Goal: Task Accomplishment & Management: Manage account settings

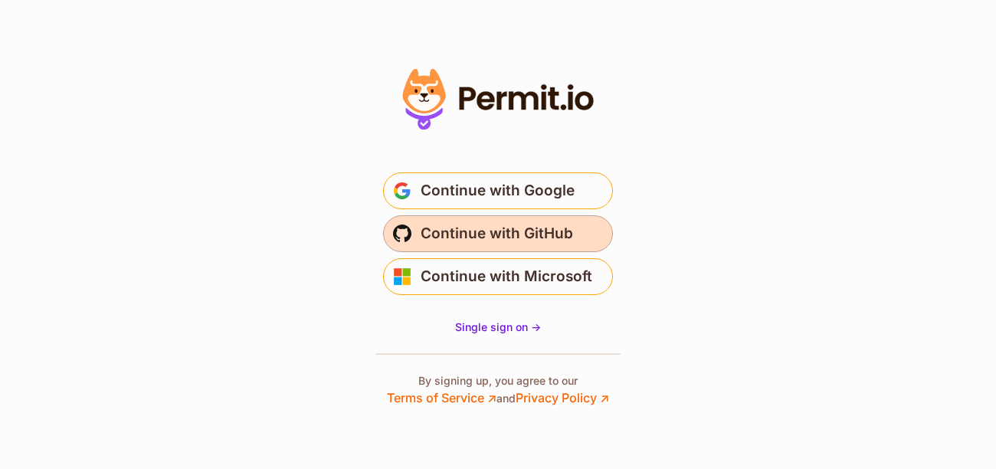
click at [476, 232] on span "Continue with GitHub" at bounding box center [497, 233] width 152 height 25
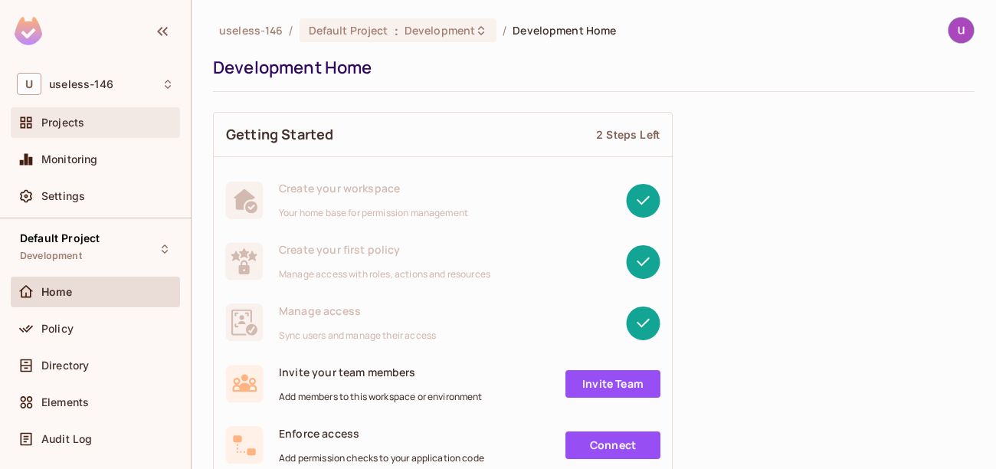
click at [79, 115] on div "Projects" at bounding box center [95, 122] width 157 height 18
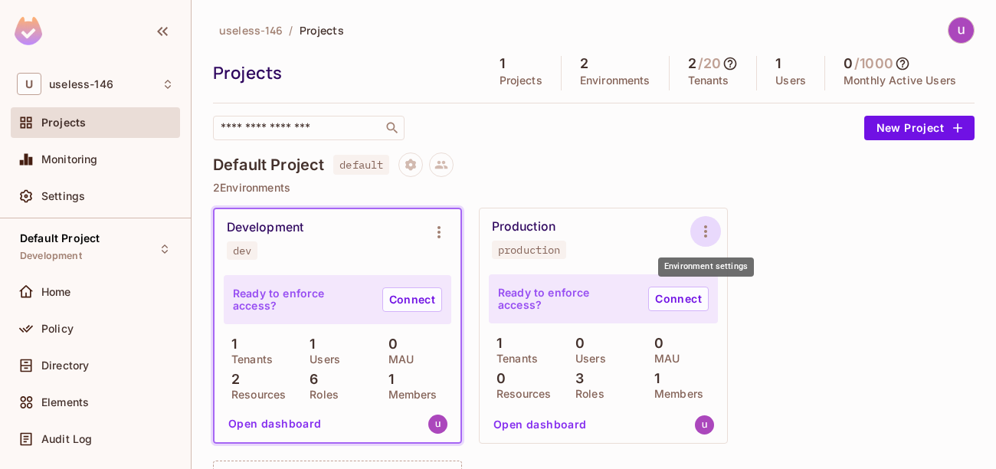
click at [700, 223] on icon "Environment settings" at bounding box center [705, 231] width 18 height 18
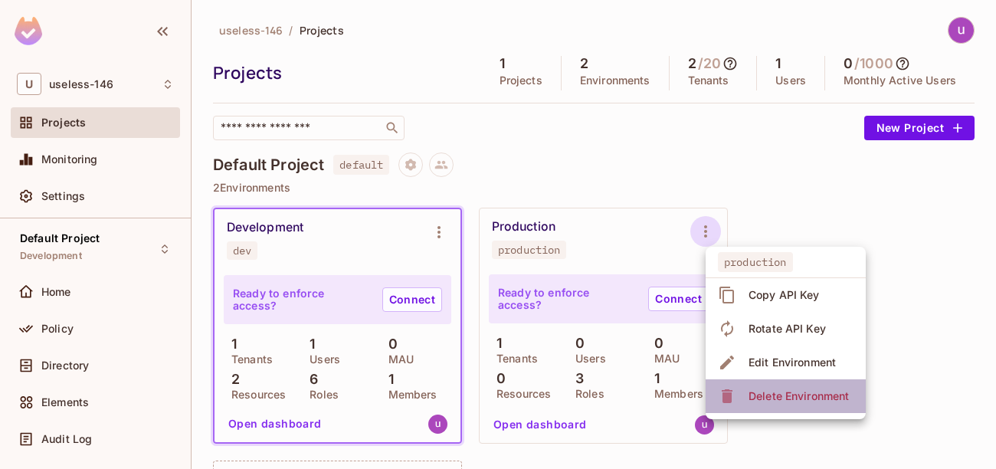
click at [776, 395] on div "Delete Environment" at bounding box center [799, 395] width 100 height 15
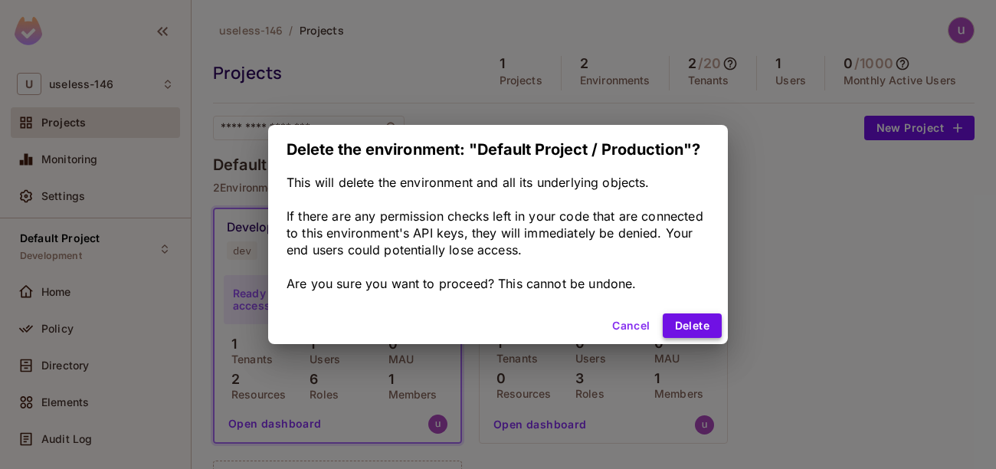
click at [696, 326] on button "Delete" at bounding box center [692, 325] width 59 height 25
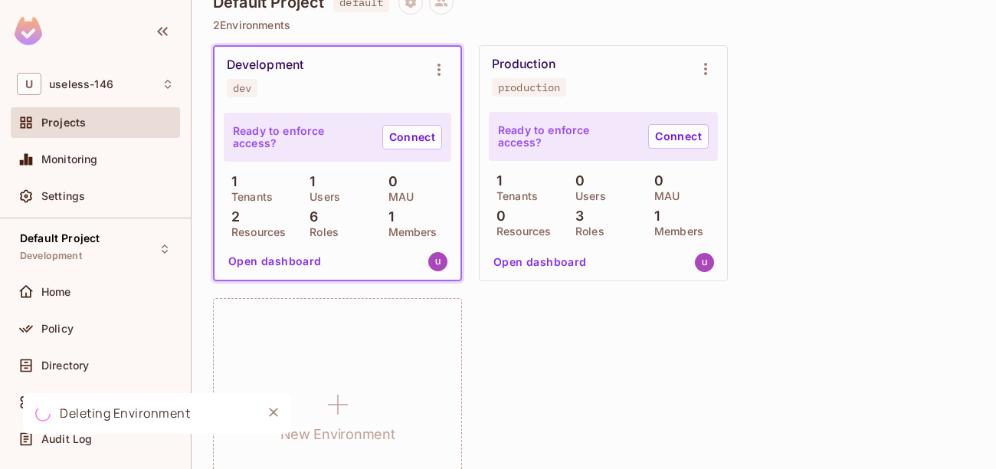
scroll to position [164, 0]
click at [277, 261] on button "Open dashboard" at bounding box center [275, 259] width 106 height 25
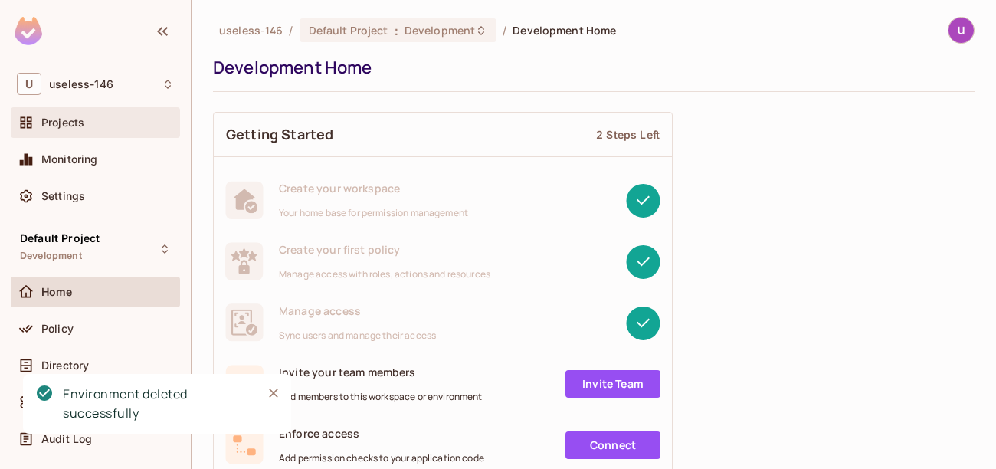
click at [90, 127] on div "Projects" at bounding box center [107, 122] width 133 height 12
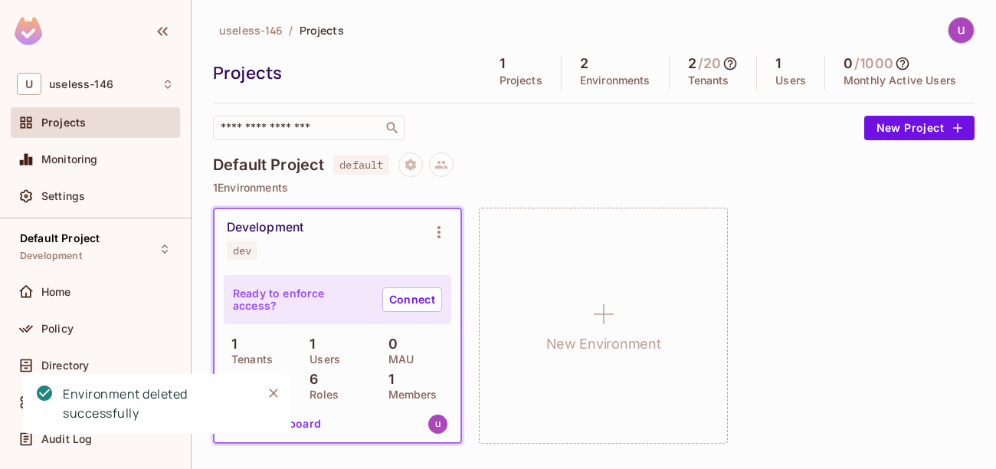
click at [264, 225] on div "Development" at bounding box center [265, 227] width 77 height 15
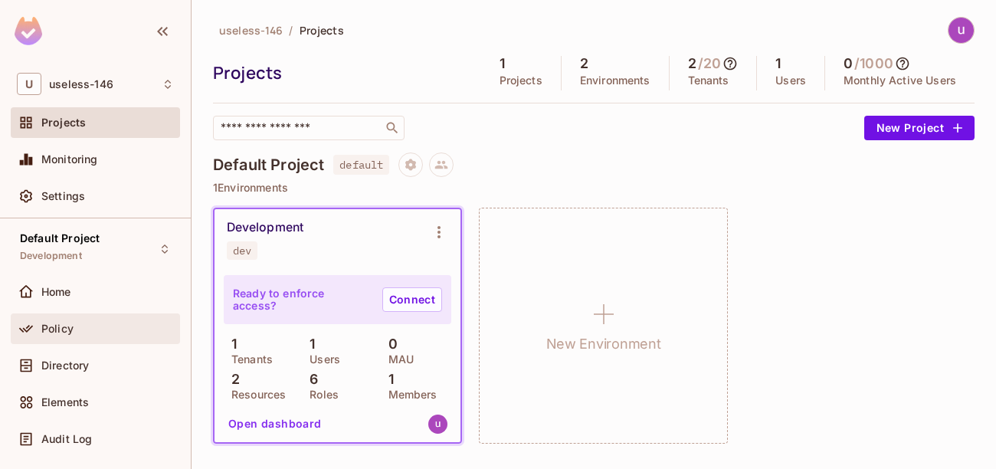
click at [85, 340] on div "Policy" at bounding box center [95, 328] width 169 height 31
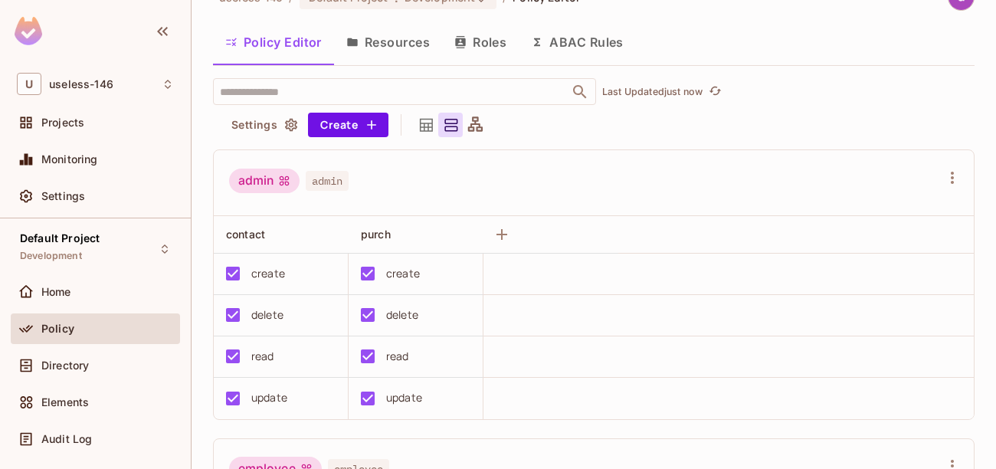
scroll to position [28, 0]
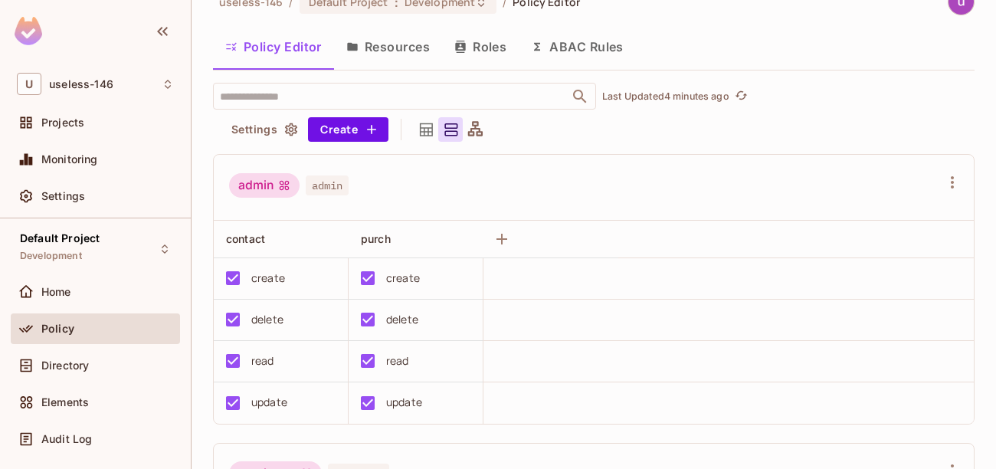
drag, startPoint x: 995, startPoint y: 422, endPoint x: 908, endPoint y: 444, distance: 90.1
click at [908, 444] on div "useless-146 / Default Project : Development / Policy Editor Policy Editor Resou…" at bounding box center [594, 234] width 805 height 469
